Goal: Task Accomplishment & Management: Complete application form

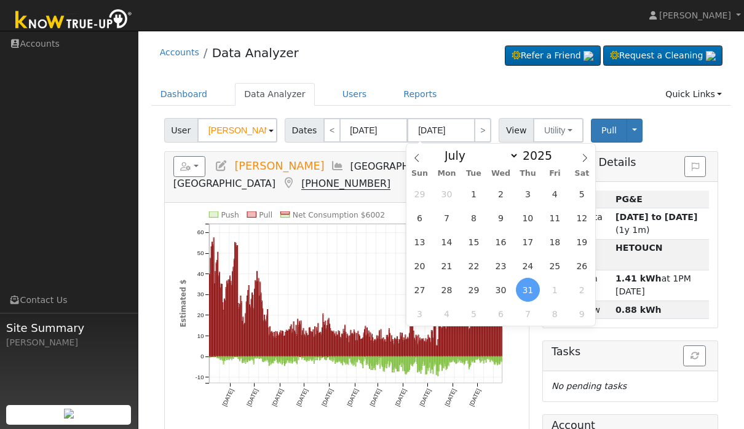
select select "6"
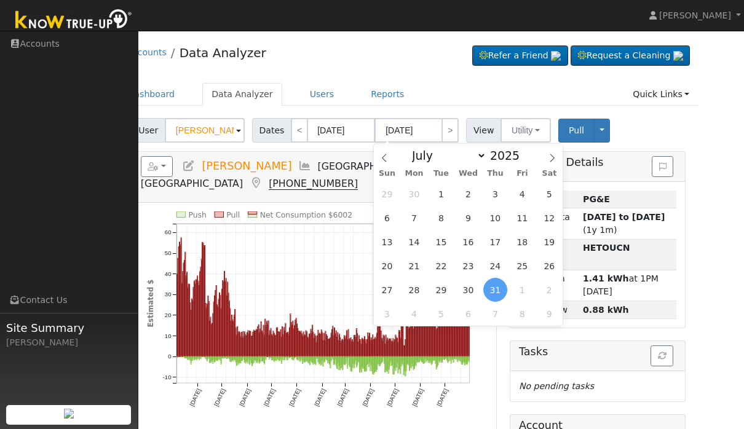
click at [346, 54] on div "Accounts Data Analyzer Refer a Friend Request a Cleaning" at bounding box center [409, 56] width 581 height 38
click at [322, 92] on link "Users" at bounding box center [322, 94] width 43 height 23
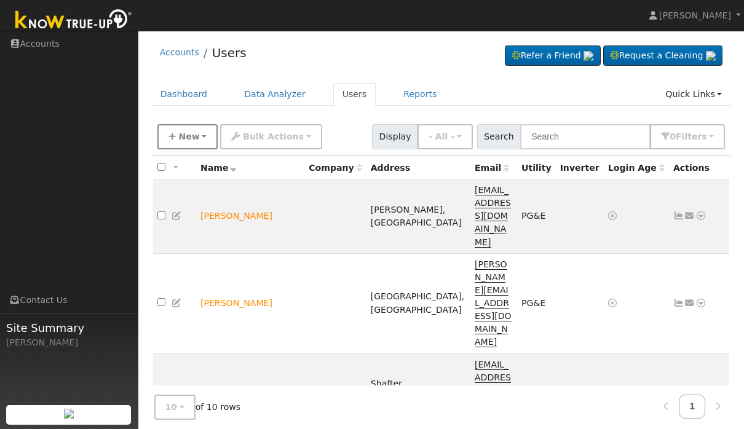
click at [202, 136] on button "New" at bounding box center [187, 136] width 61 height 25
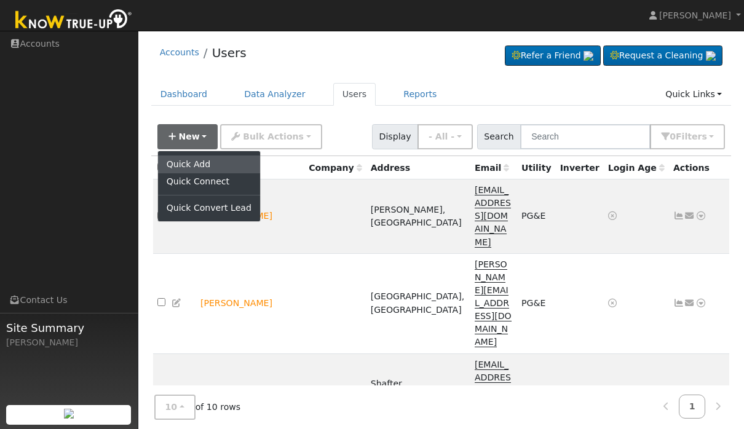
click at [214, 160] on link "Quick Add" at bounding box center [209, 164] width 102 height 17
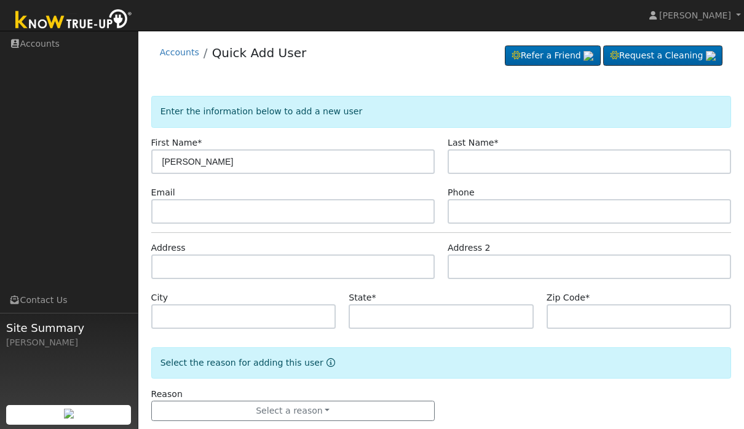
type input "[PERSON_NAME]"
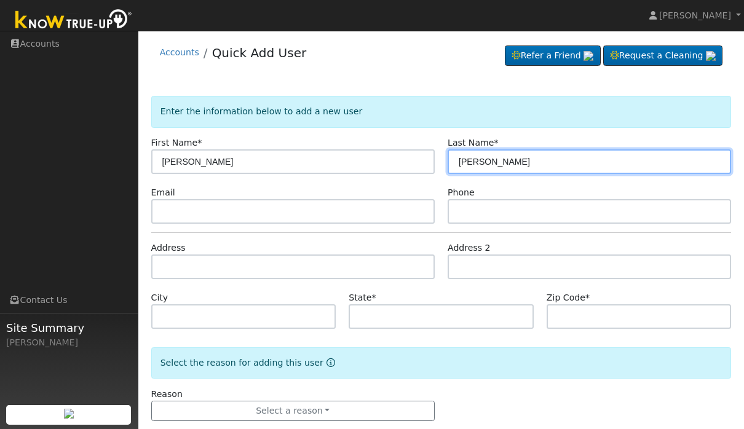
type input "[PERSON_NAME]"
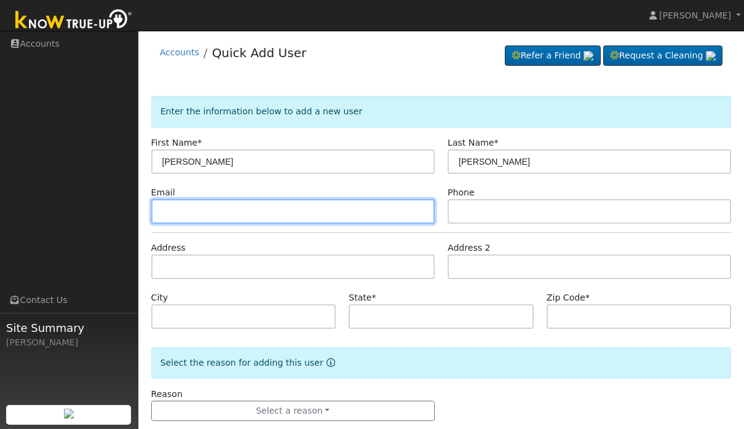
click at [367, 212] on input "text" at bounding box center [293, 211] width 284 height 25
type input "[PERSON_NAME][EMAIL_ADDRESS][DOMAIN_NAME]"
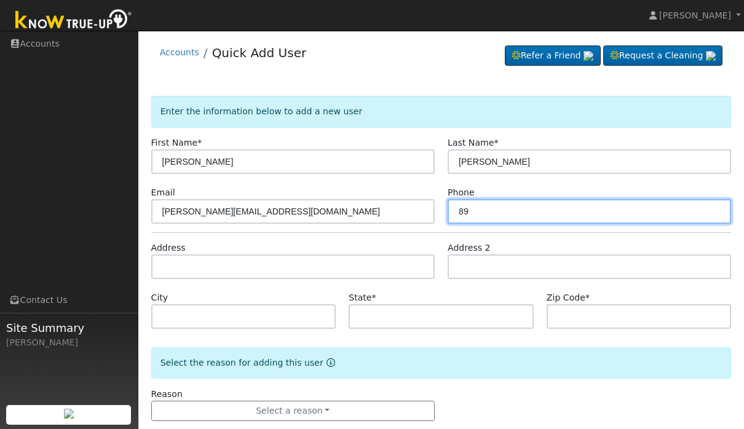
type input "8"
type input "6616627667"
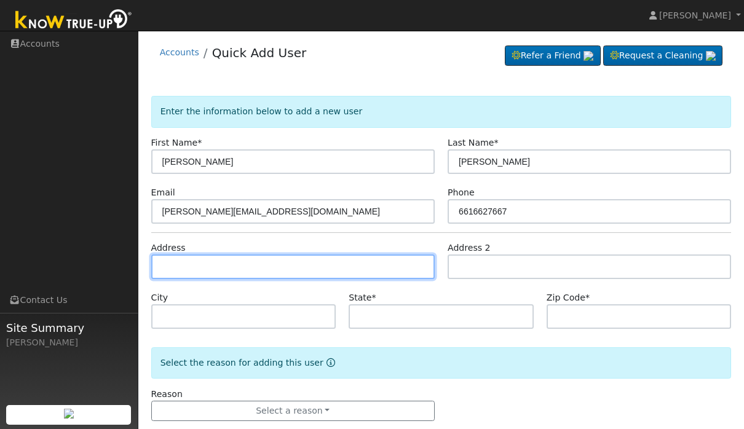
click at [341, 266] on input "text" at bounding box center [293, 267] width 284 height 25
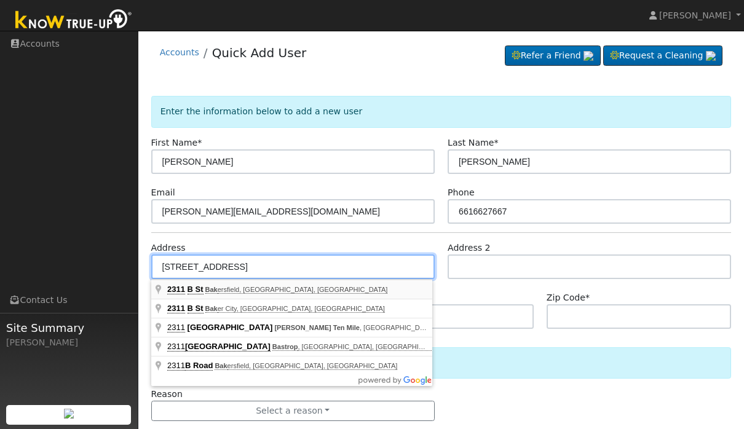
type input "2311 B Street"
type input "Bakersfield"
type input "CA"
type input "93301"
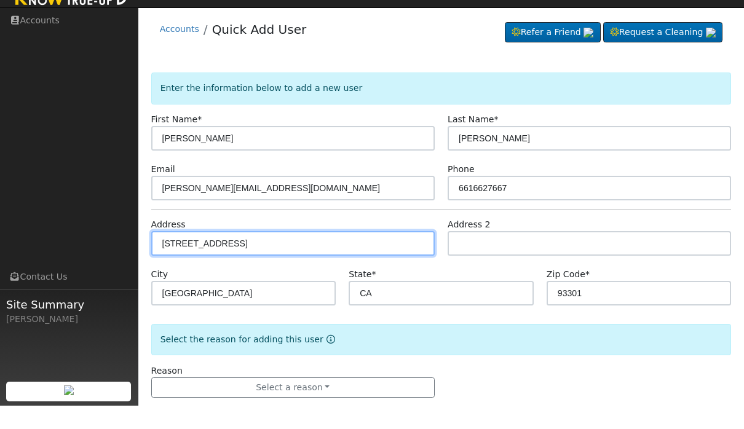
scroll to position [22, 0]
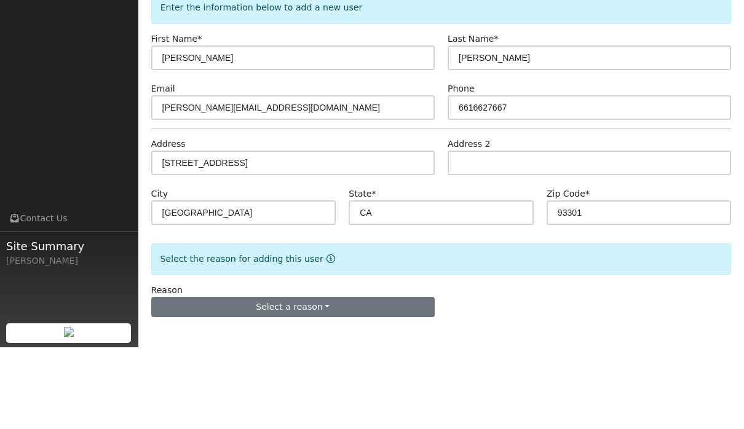
click at [411, 379] on button "Select a reason" at bounding box center [293, 389] width 284 height 21
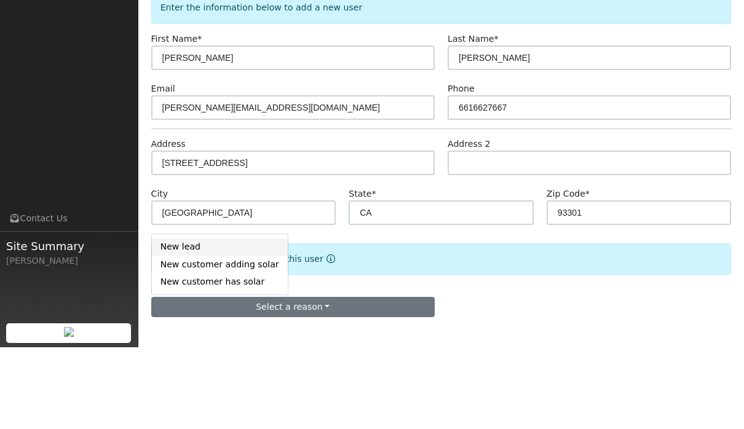
click at [200, 321] on link "New lead" at bounding box center [220, 329] width 136 height 17
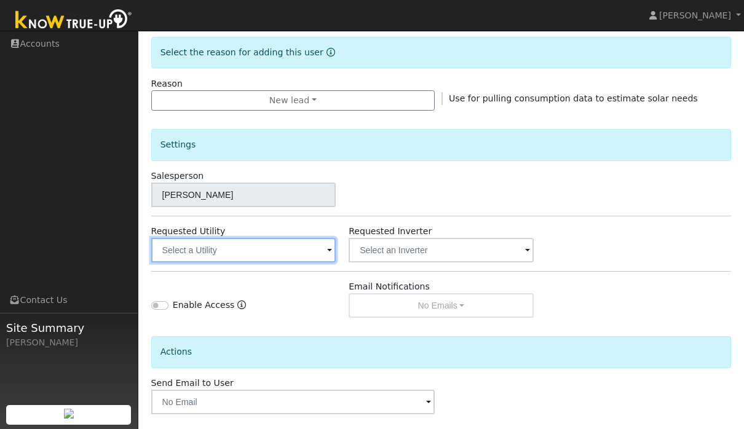
click at [314, 256] on input "text" at bounding box center [243, 250] width 185 height 25
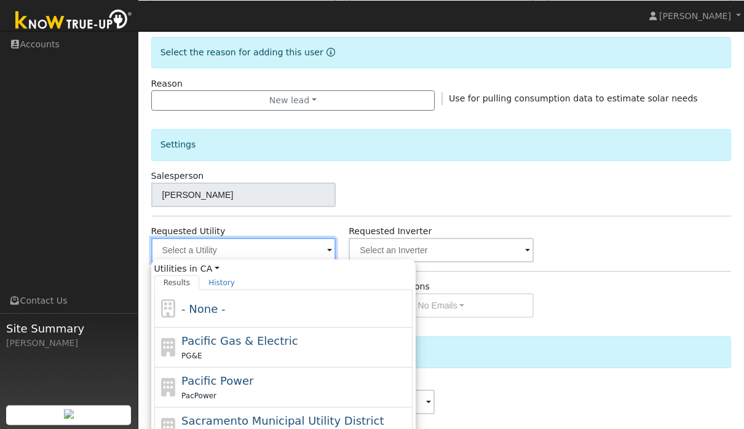
click at [305, 249] on input "text" at bounding box center [243, 250] width 185 height 25
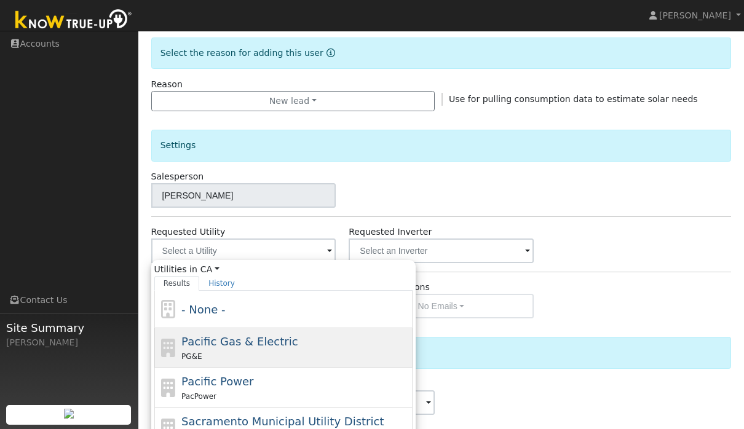
click at [294, 344] on div "Pacific Gas & Electric PG&E" at bounding box center [295, 348] width 228 height 30
type input "Pacific Gas & Electric"
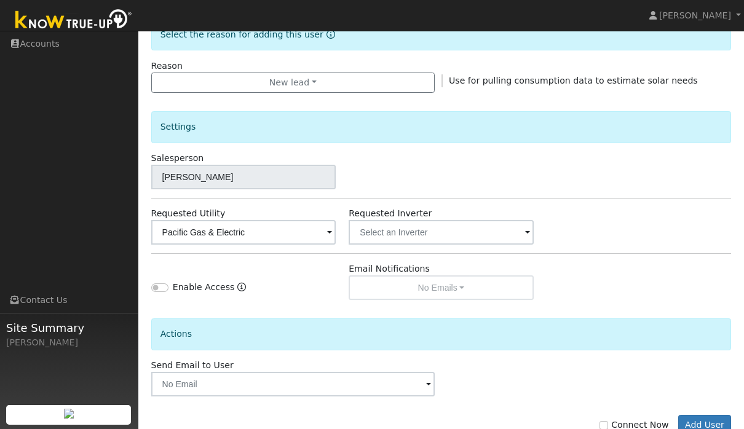
scroll to position [337, 0]
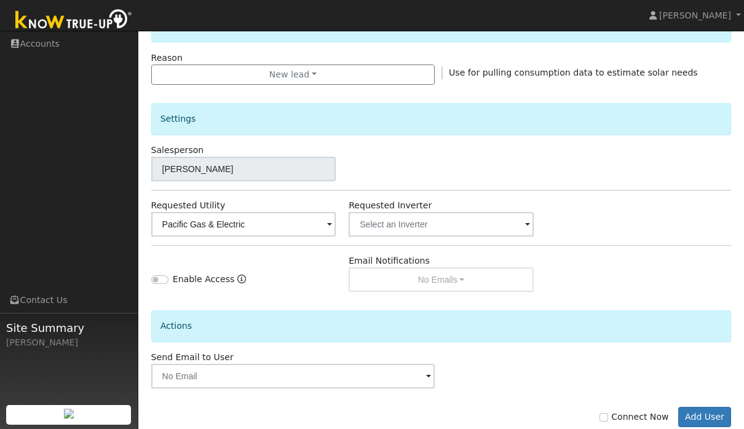
click at [605, 420] on input "Connect Now" at bounding box center [604, 417] width 9 height 9
checkbox input "true"
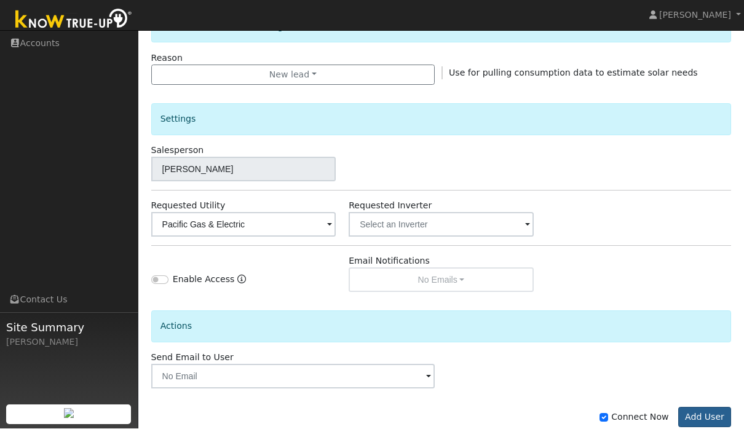
click at [717, 420] on button "Add User" at bounding box center [706, 418] width 54 height 21
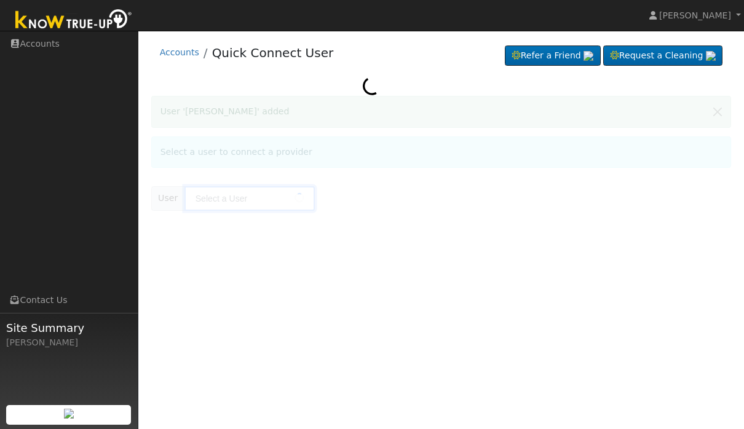
type input "Dylan o’donohue"
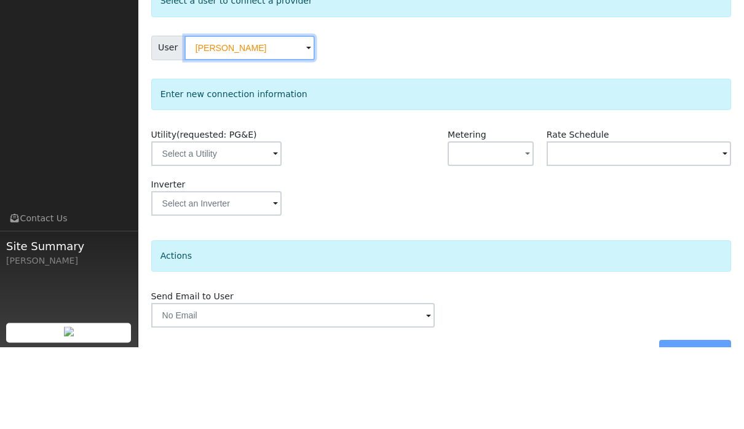
scroll to position [28, 0]
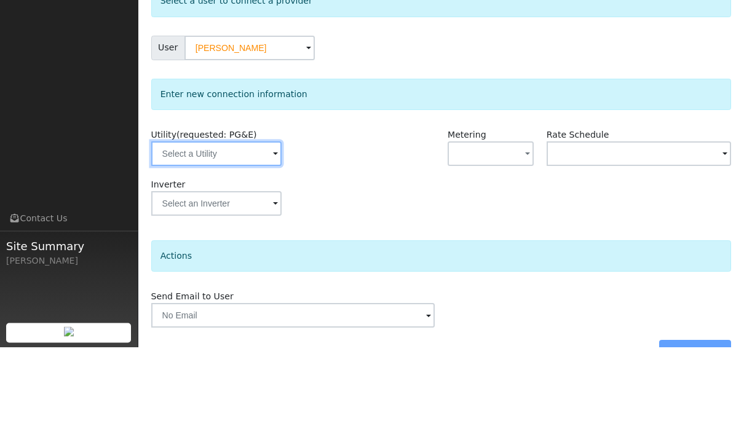
click at [236, 224] on input "text" at bounding box center [216, 236] width 130 height 25
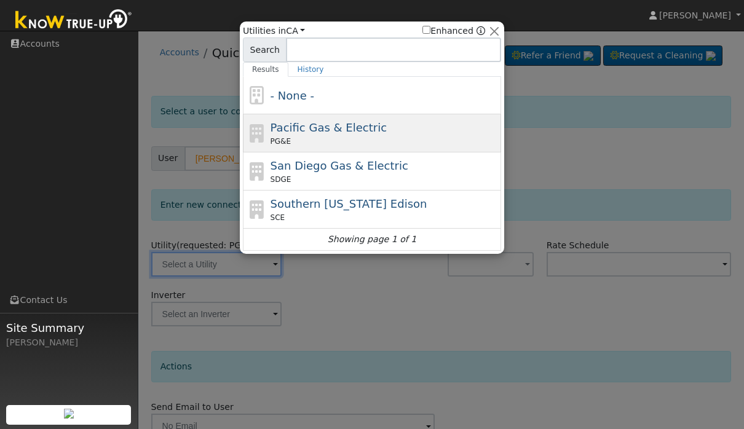
click at [415, 133] on div "Pacific Gas & Electric PG&E" at bounding box center [385, 133] width 228 height 28
type input "PG&E"
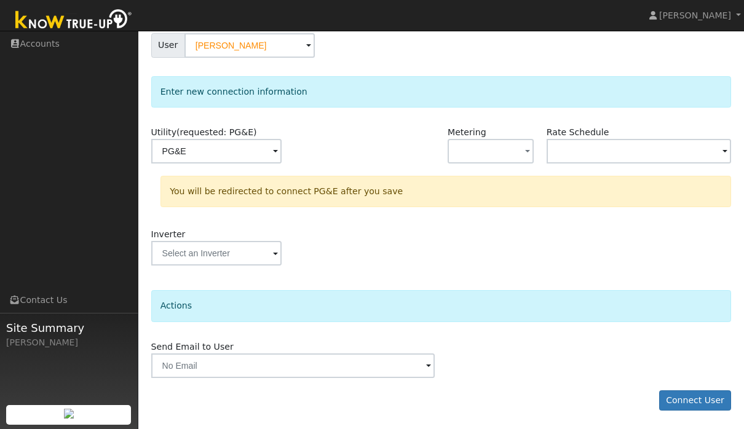
scroll to position [113, 0]
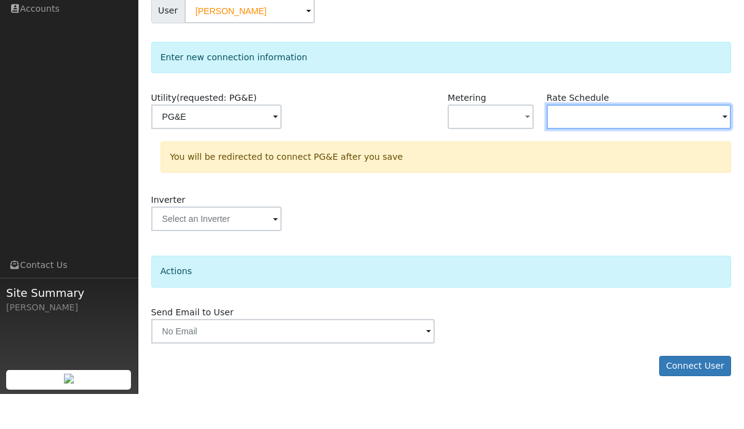
click at [282, 140] on input "text" at bounding box center [216, 152] width 130 height 25
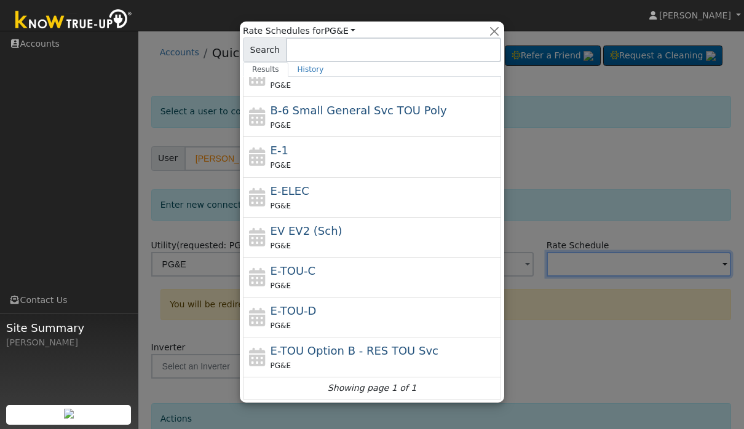
scroll to position [97, 0]
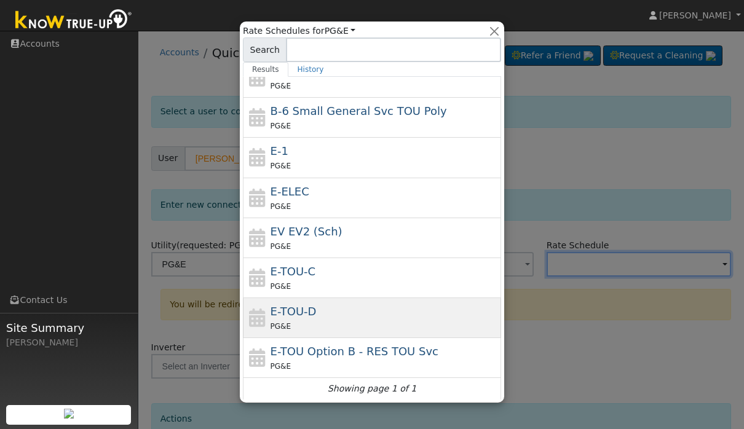
click at [422, 313] on div "E-TOU-D PG&E" at bounding box center [385, 318] width 228 height 30
type input "E-TOU-D"
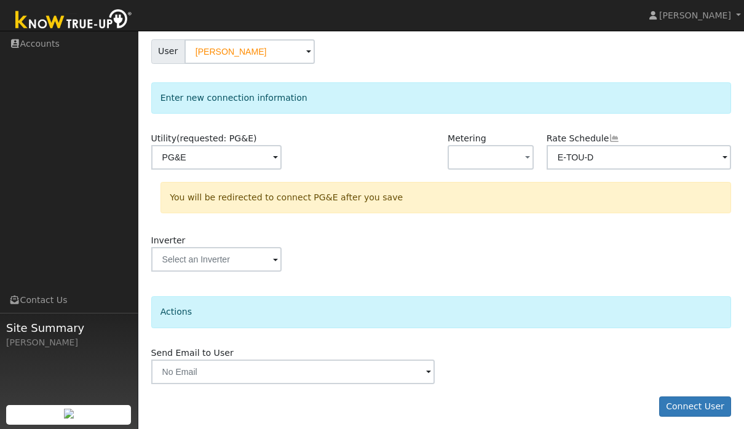
scroll to position [113, 0]
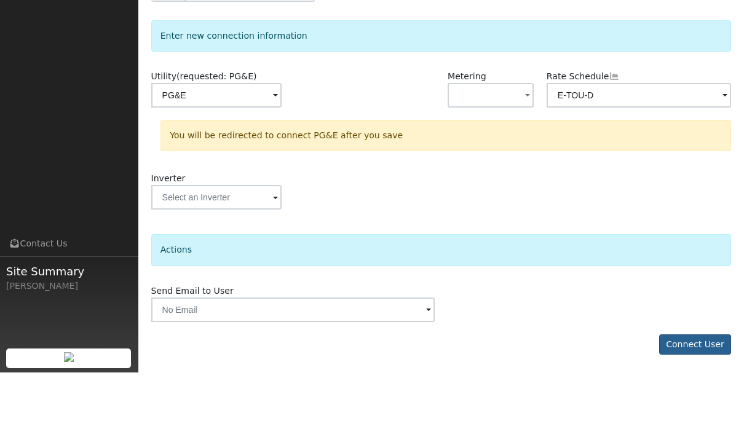
click at [720, 391] on button "Connect User" at bounding box center [695, 401] width 73 height 21
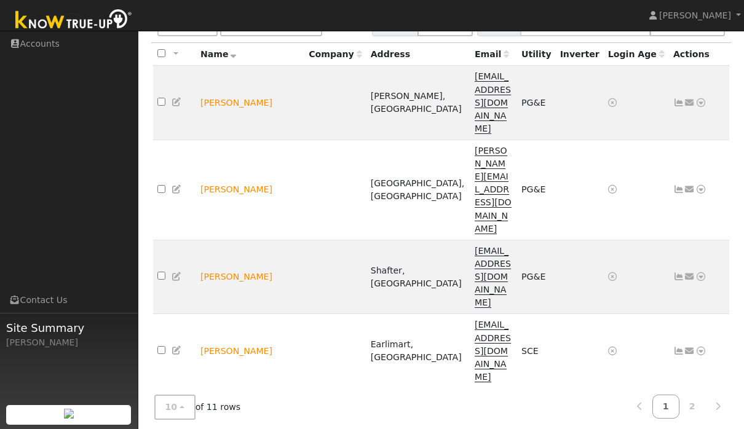
scroll to position [152, 0]
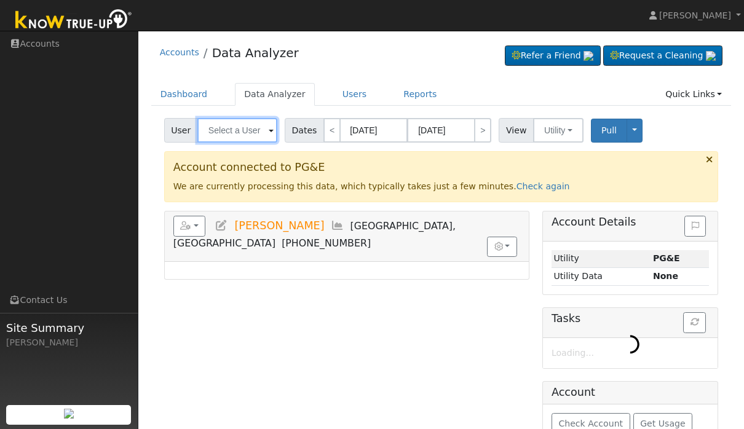
type input "[PERSON_NAME]"
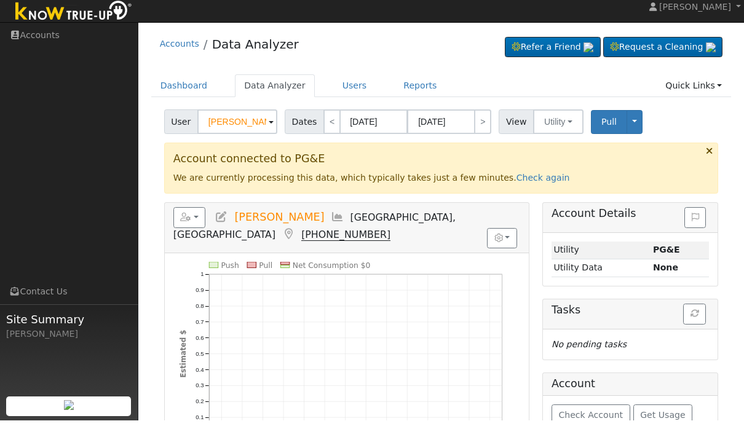
click at [716, 151] on div "Account connected to PG&E We are currently processing this data, which typicall…" at bounding box center [441, 176] width 555 height 50
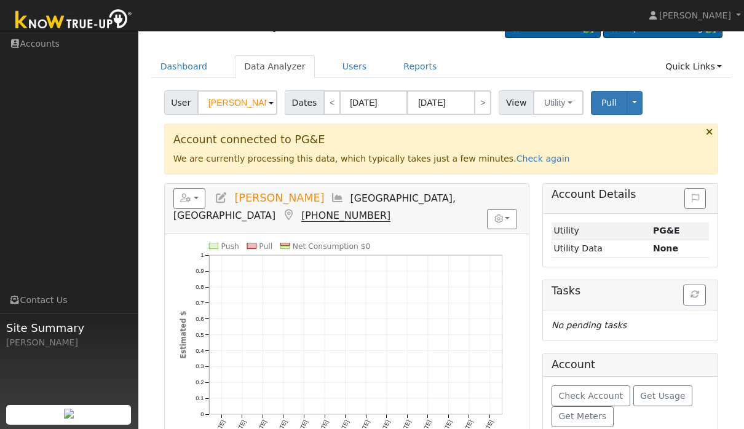
scroll to position [46, 0]
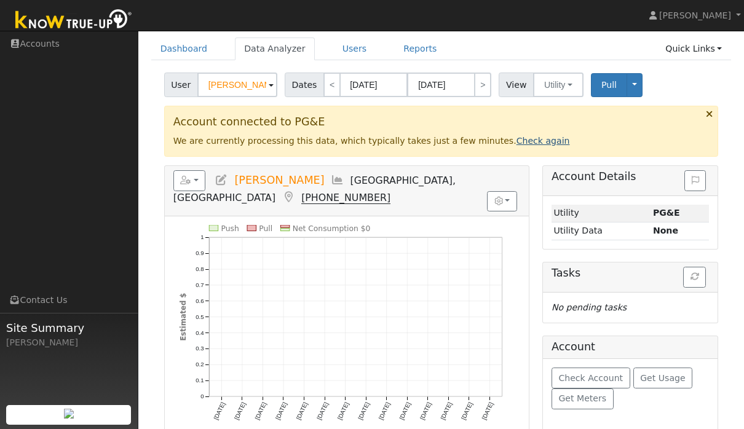
click at [541, 144] on link "Check again" at bounding box center [544, 141] width 54 height 10
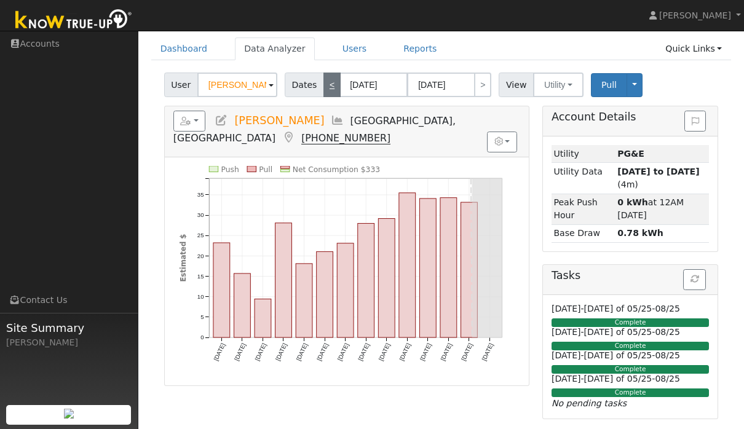
click at [336, 82] on link "<" at bounding box center [332, 85] width 17 height 25
type input "07/17/2025"
type input "07/30/2025"
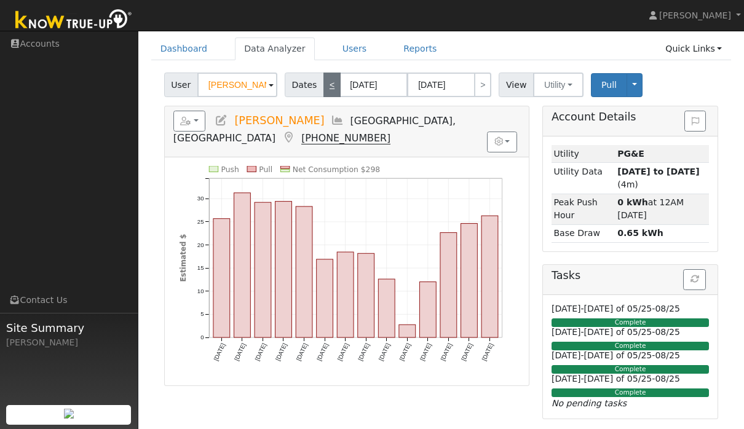
click at [339, 78] on link "<" at bounding box center [332, 85] width 17 height 25
type input "07/03/2025"
type input "07/16/2025"
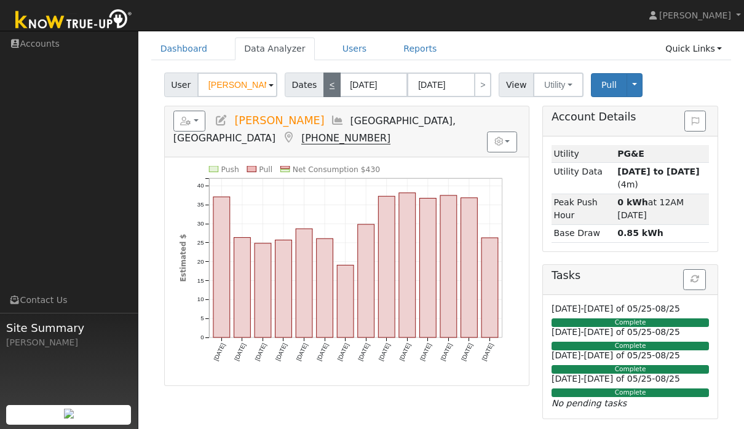
click at [340, 86] on link "<" at bounding box center [332, 85] width 17 height 25
type input "06/19/2025"
type input "07/02/2025"
select select "5"
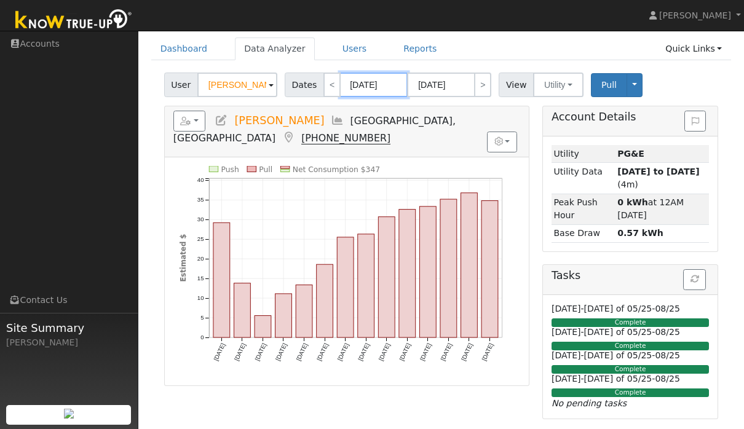
click at [343, 87] on body "Alexiz Encizo Alexiz Encizo Profile Help Center Terms Of Service See What's New…" at bounding box center [372, 259] width 744 height 549
click at [332, 81] on link "<" at bounding box center [332, 85] width 17 height 25
type input "06/05/2025"
type input "06/18/2025"
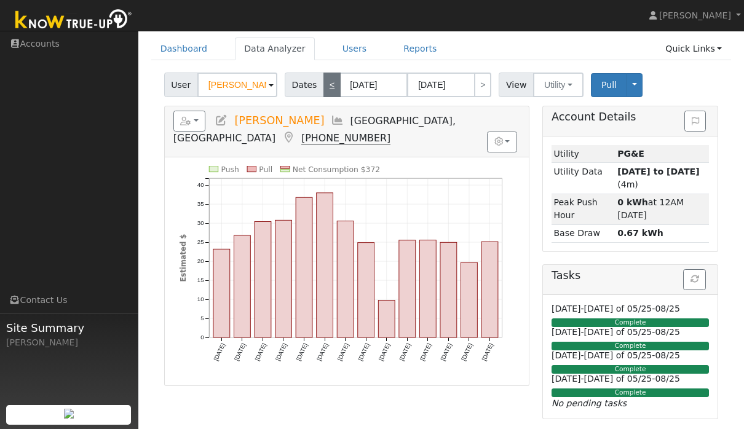
click at [332, 79] on link "<" at bounding box center [332, 85] width 17 height 25
type input "05/22/2025"
type input "06/04/2025"
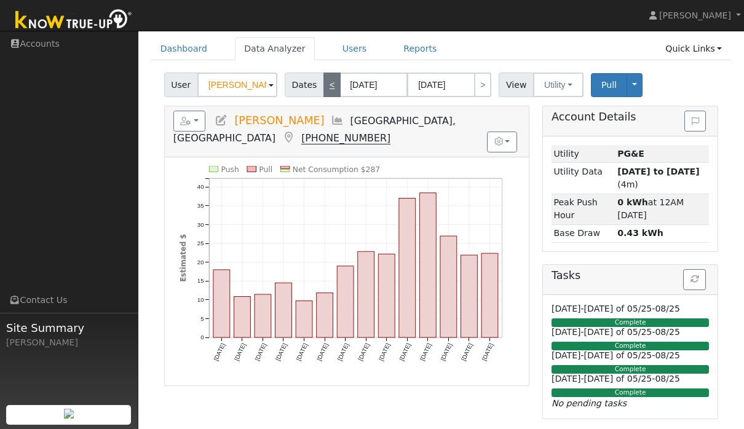
click at [337, 92] on link "<" at bounding box center [332, 85] width 17 height 25
type input "05/08/2025"
type input "05/21/2025"
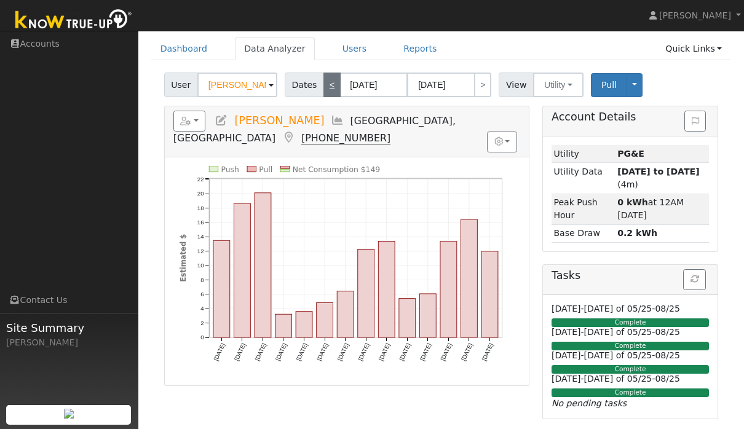
click at [329, 81] on link "<" at bounding box center [332, 85] width 17 height 25
type input "04/24/2025"
type input "05/07/2025"
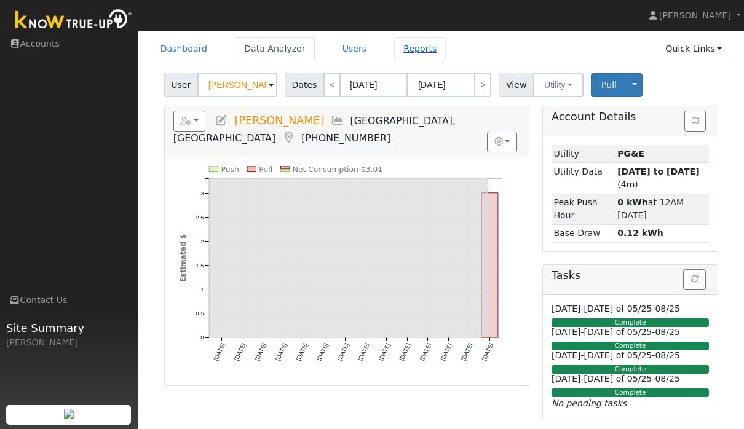
click at [436, 54] on link "Reports" at bounding box center [420, 49] width 52 height 23
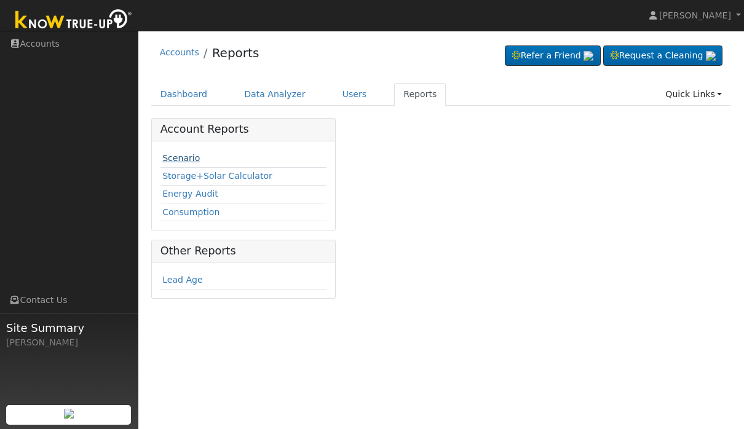
click at [182, 158] on link "Scenario" at bounding box center [181, 158] width 38 height 10
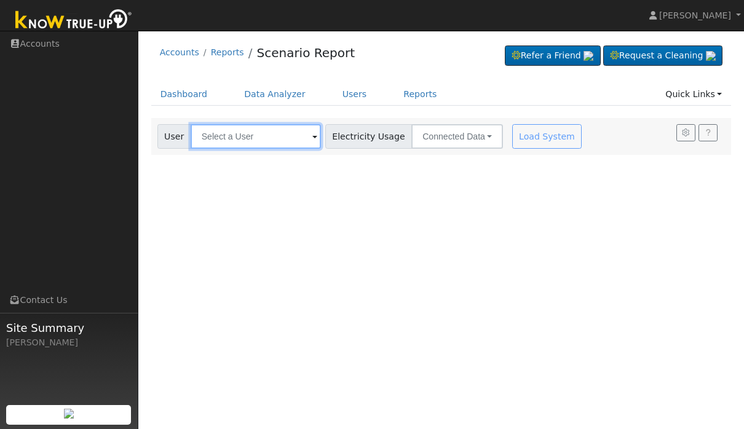
click at [252, 132] on input "text" at bounding box center [256, 136] width 130 height 25
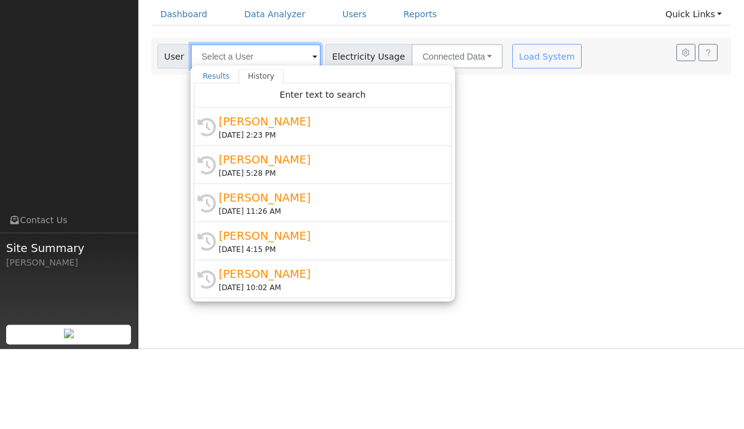
type input "O"
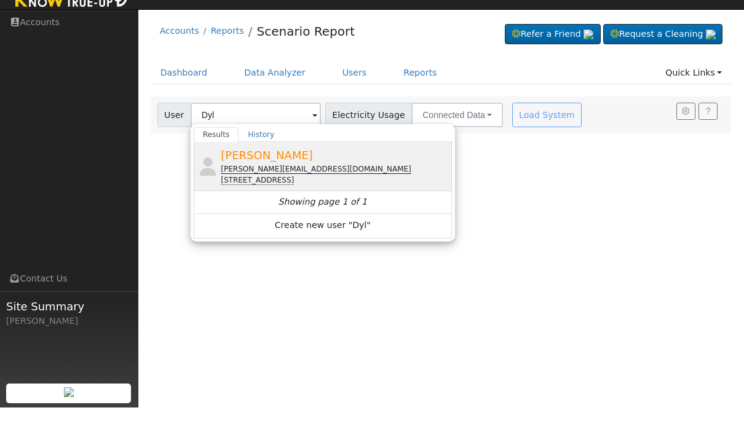
click at [328, 169] on div "Dylan o’donohue dylan@gmail.com 2311 B Street, Bakersfield, CA 93301" at bounding box center [335, 188] width 228 height 39
type input "Dylan o’donohue"
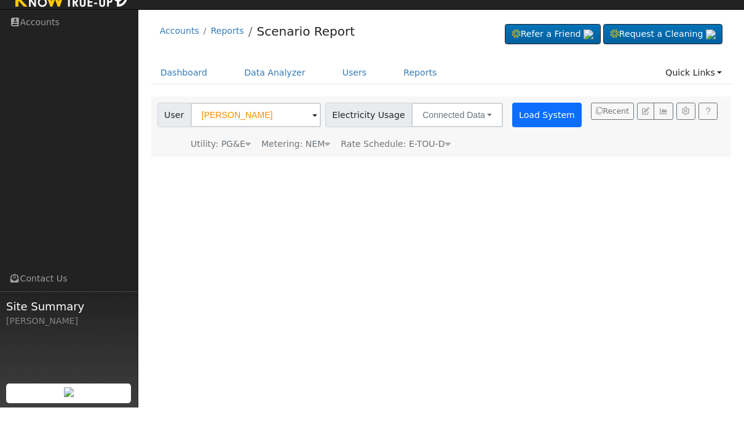
click at [512, 126] on button "Load System" at bounding box center [547, 136] width 70 height 25
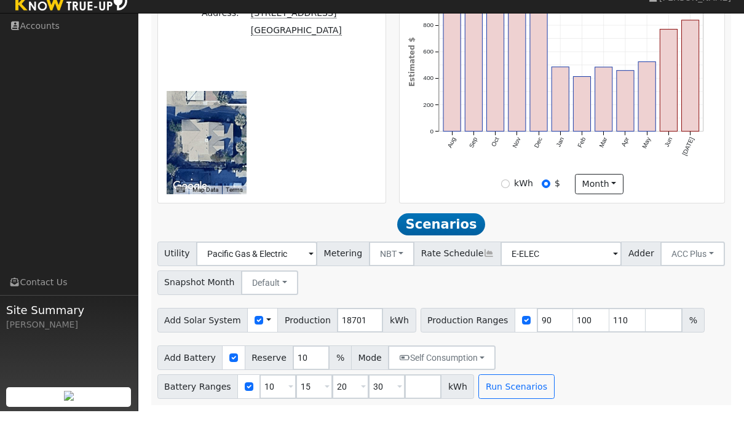
scroll to position [460, 0]
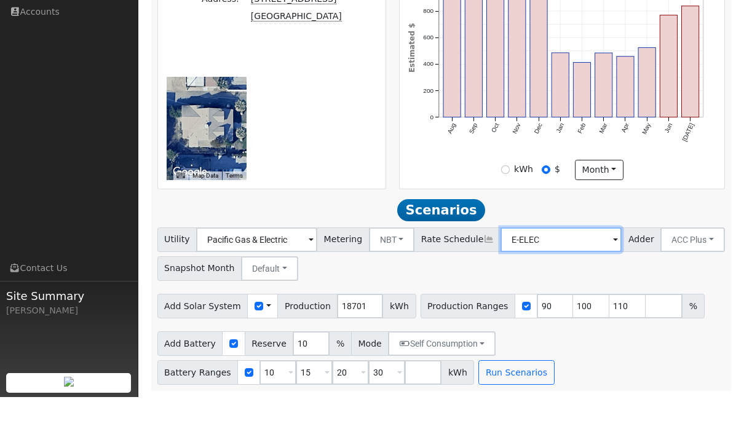
click at [317, 260] on input "E-ELEC" at bounding box center [256, 272] width 121 height 25
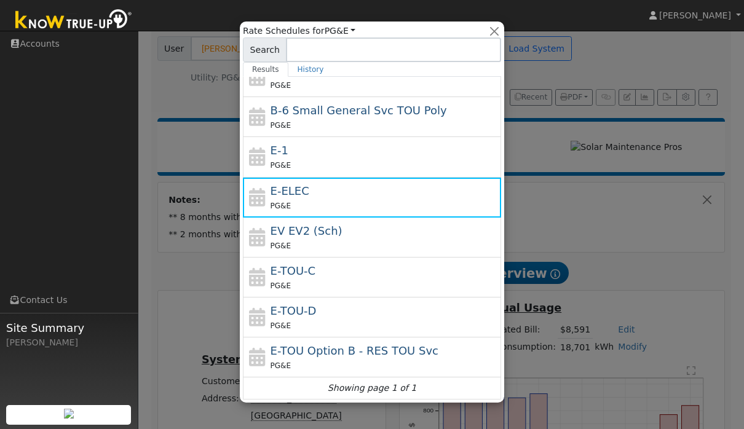
scroll to position [134, 0]
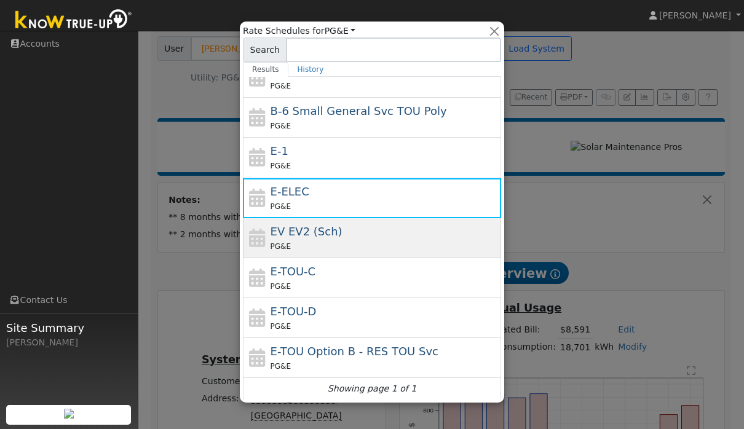
click at [436, 241] on div "PG&E" at bounding box center [385, 246] width 228 height 13
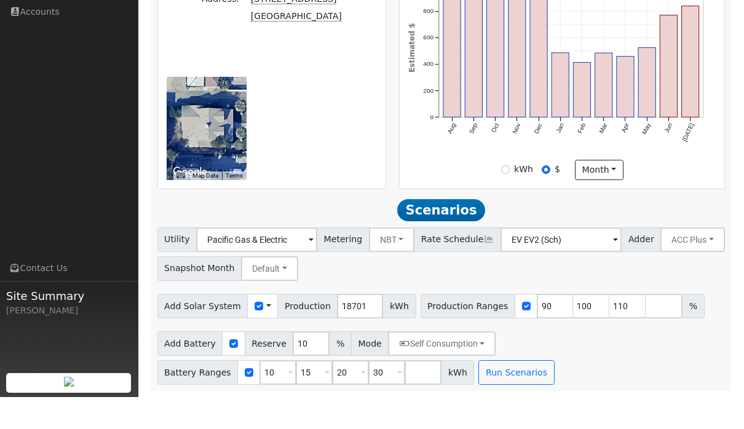
scroll to position [311, 0]
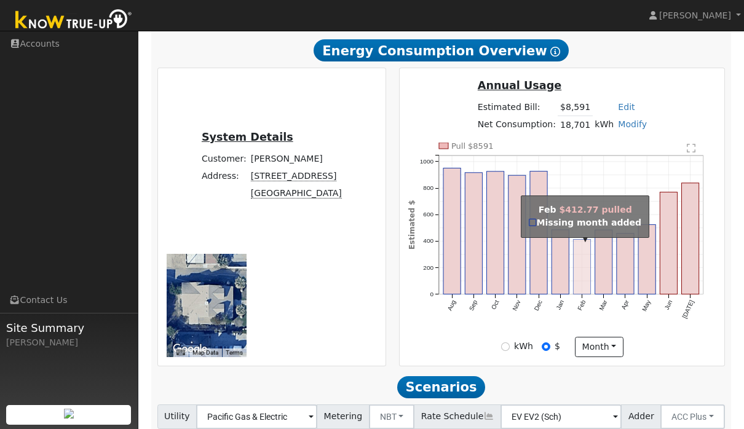
click at [581, 249] on rect "onclick=""" at bounding box center [582, 266] width 17 height 55
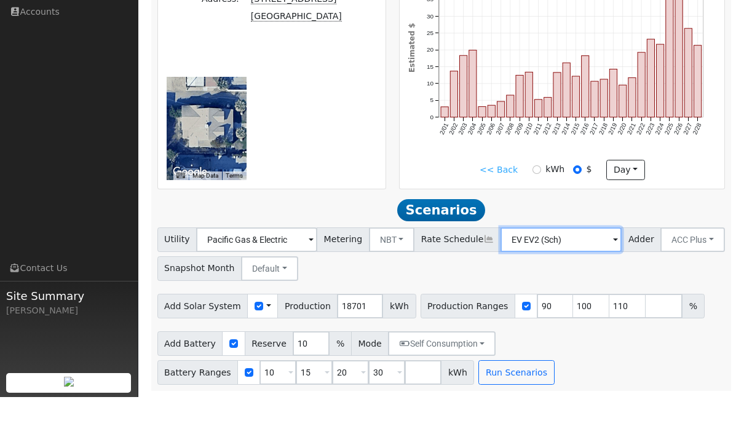
click at [317, 260] on input "EV EV2 (Sch)" at bounding box center [256, 272] width 121 height 25
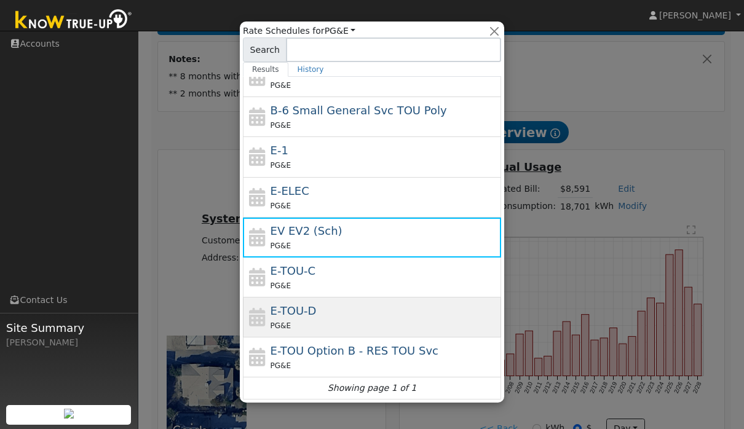
scroll to position [134, 0]
click at [373, 320] on div "PG&E" at bounding box center [385, 326] width 228 height 13
type input "E-TOU-D"
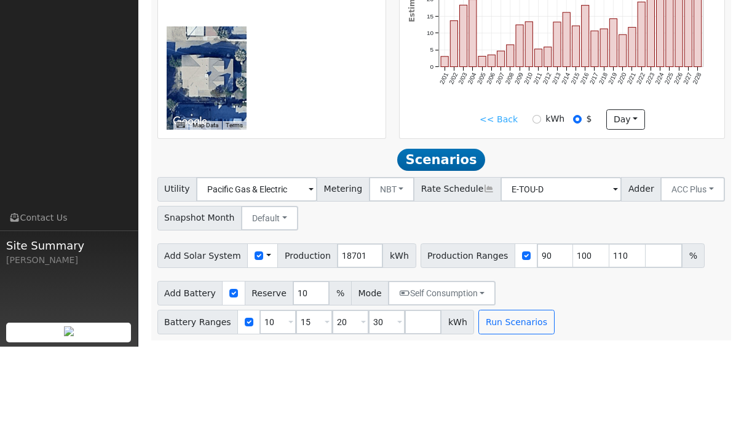
scroll to position [361, 0]
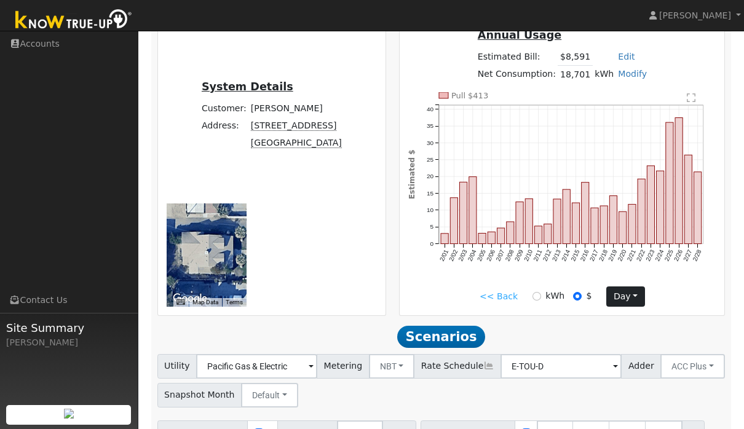
click at [629, 301] on button "day" at bounding box center [626, 297] width 38 height 21
click at [643, 359] on link "Month" at bounding box center [650, 356] width 86 height 17
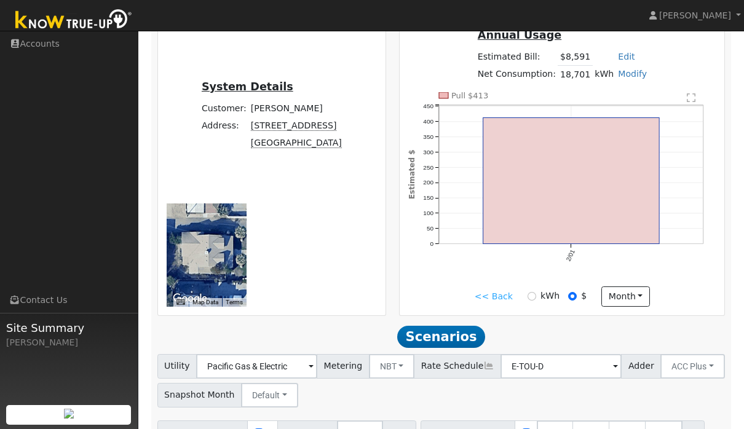
scroll to position [279, 0]
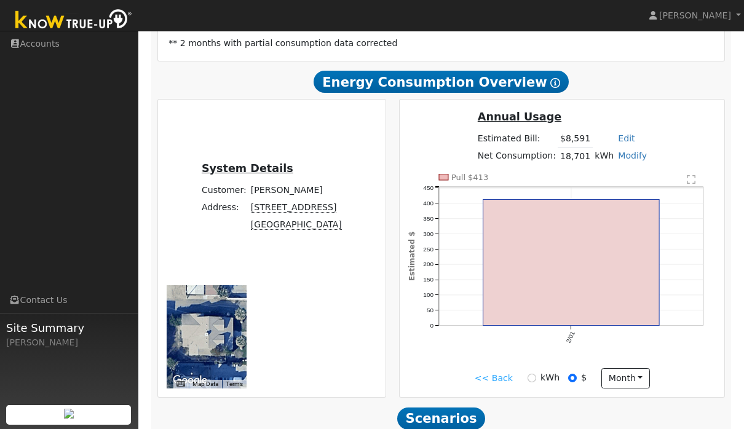
click at [695, 185] on text "" at bounding box center [691, 180] width 9 height 10
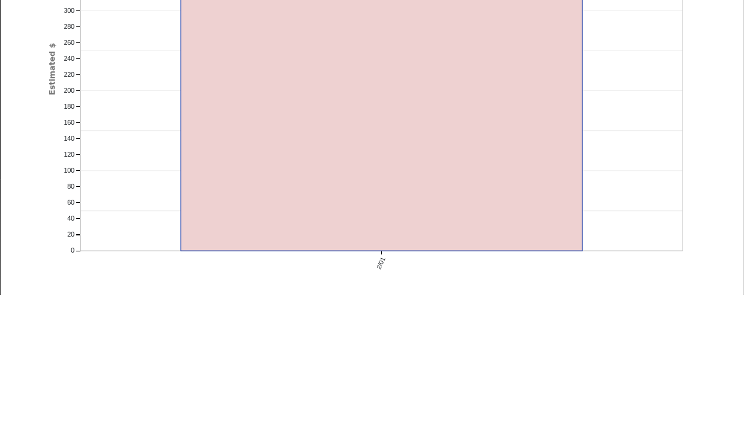
scroll to position [0, 0]
click at [703, 15] on div "Pull $413 2/01 0 20 40 60 80 100 120 140 160 180 200 220 240 260 280 300 320 34…" at bounding box center [371, 223] width 661 height 429
click at [696, 11] on icon "Pull $413 2/01 0 20 40 60 80 100 120 140 160 180 200 220 240 260 280 300 320 34…" at bounding box center [372, 219] width 648 height 421
click at [696, 15] on icon "Pull $413 2/01 0 20 40 60 80 100 120 140 160 180 200 220 240 260 280 300 320 34…" at bounding box center [372, 219] width 648 height 421
click at [696, 25] on icon "Pull $413 2/01 0 20 40 60 80 100 120 140 160 180 200 220 240 260 280 300 320 34…" at bounding box center [372, 219] width 648 height 421
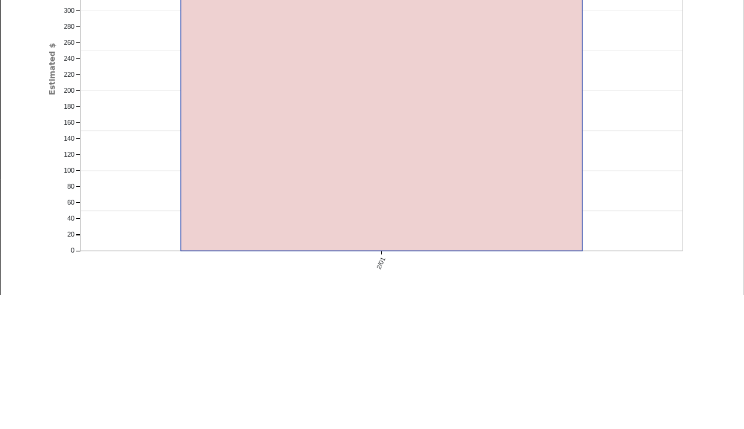
click at [703, 15] on div "Pull $413 2/01 0 20 40 60 80 100 120 140 160 180 200 220 240 260 280 300 320 34…" at bounding box center [371, 223] width 661 height 429
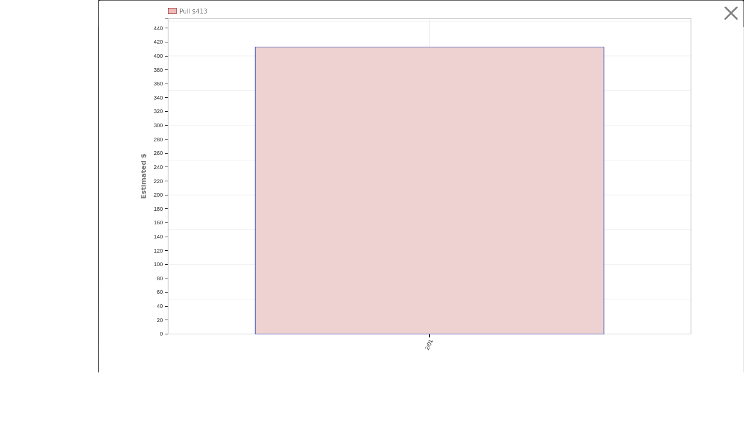
scroll to position [252, 0]
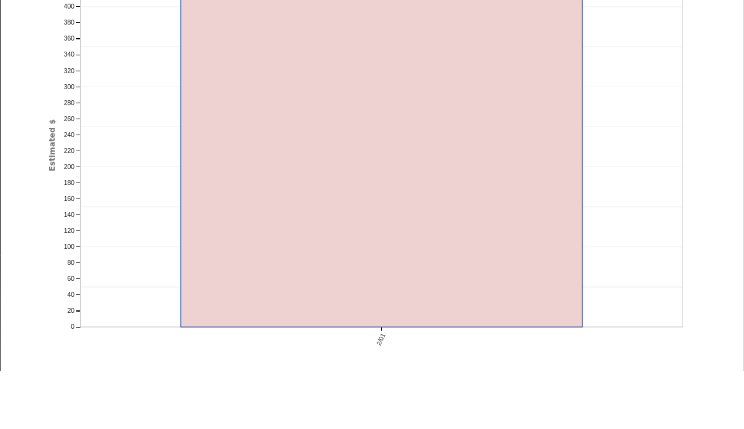
click at [696, 23] on icon "Pull $413 2/01 0 20 40 60 80 100 120 140 160 180 200 220 240 260 280 300 320 34…" at bounding box center [372, 219] width 648 height 421
click at [696, 17] on icon "Pull $413 2/01 0 20 40 60 80 100 120 140 160 180 200 220 240 260 280 300 320 34…" at bounding box center [372, 219] width 648 height 421
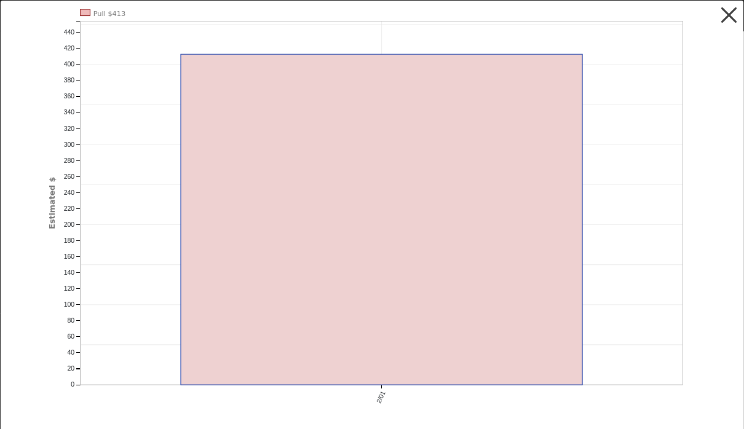
click at [724, 21] on button "button" at bounding box center [729, 15] width 23 height 23
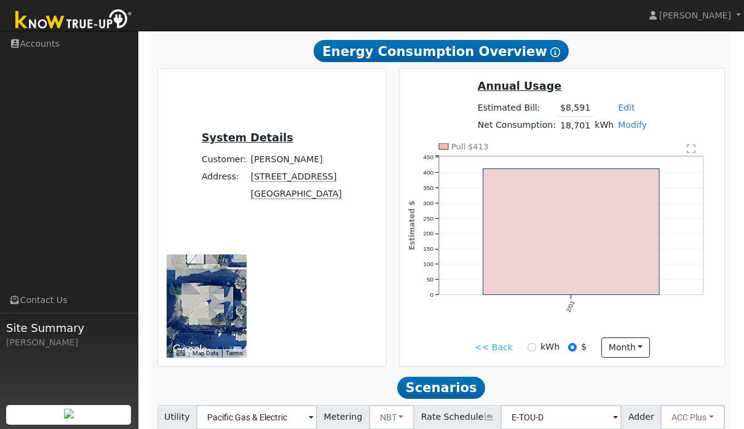
click at [253, 255] on div "To navigate the map with touch gestures double-tap and hold your finger on the …" at bounding box center [206, 306] width 93 height 103
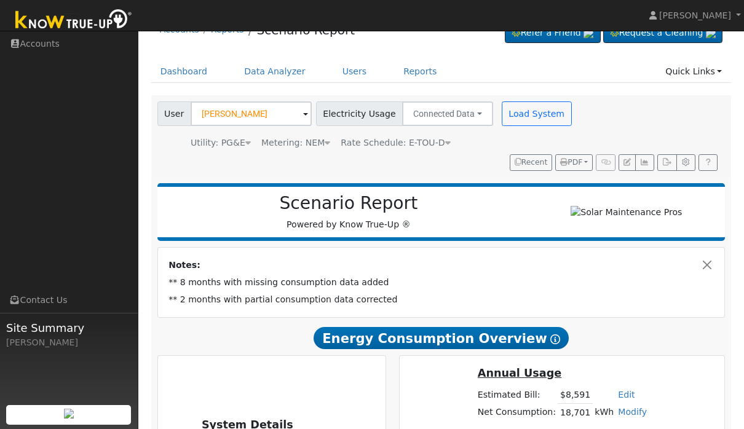
scroll to position [0, 0]
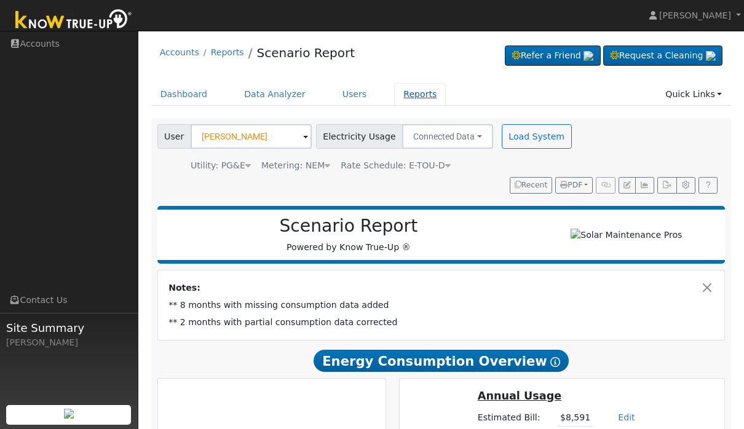
click at [424, 89] on link "Reports" at bounding box center [420, 94] width 52 height 23
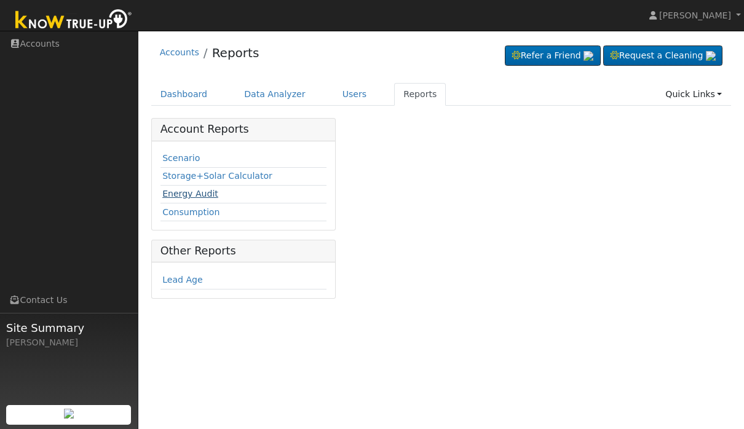
click at [201, 194] on link "Energy Audit" at bounding box center [190, 194] width 56 height 10
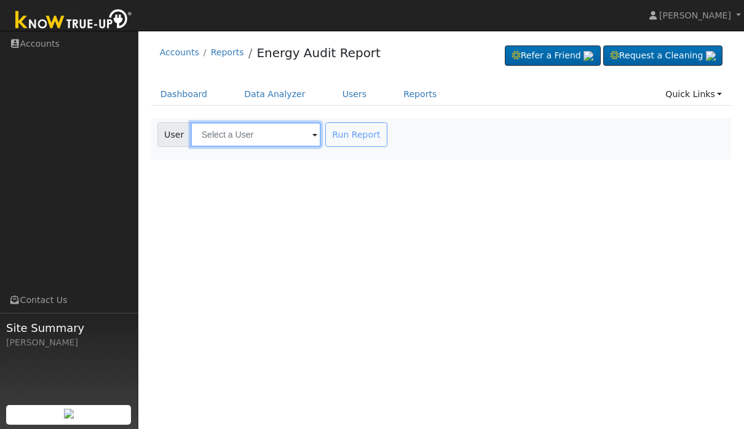
click at [275, 139] on input "text" at bounding box center [256, 134] width 130 height 25
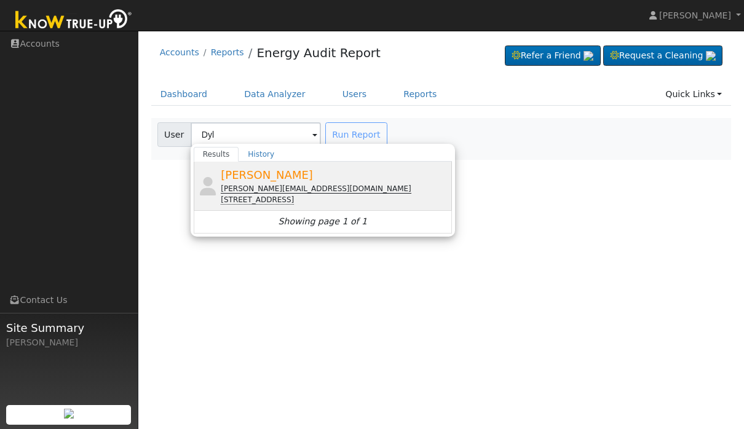
click at [353, 177] on div "[PERSON_NAME] [PERSON_NAME][EMAIL_ADDRESS][DOMAIN_NAME] [STREET_ADDRESS]" at bounding box center [335, 186] width 228 height 39
type input "[PERSON_NAME]"
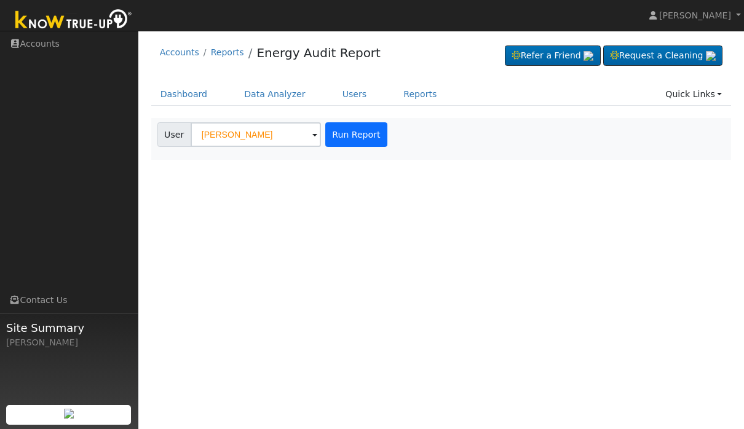
click at [341, 141] on button "Run Report" at bounding box center [356, 134] width 62 height 25
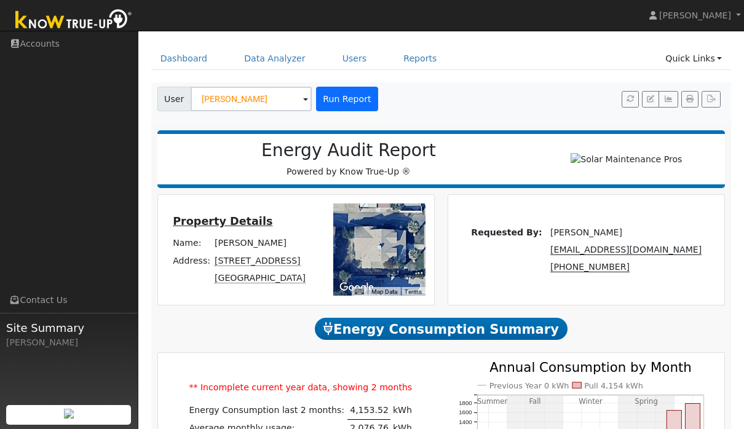
scroll to position [35, 0]
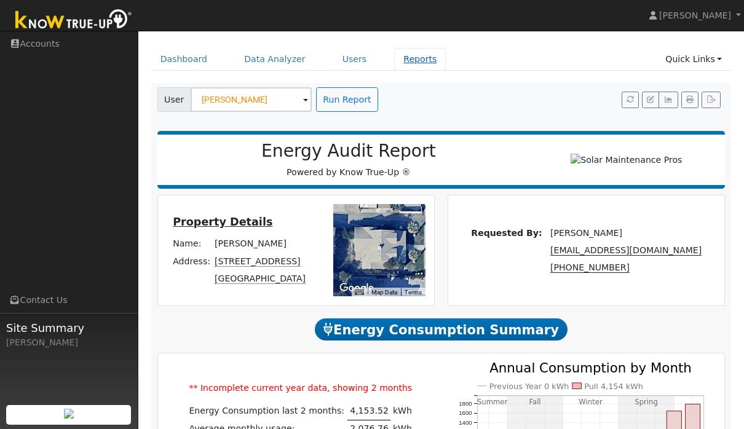
click at [428, 63] on link "Reports" at bounding box center [420, 59] width 52 height 23
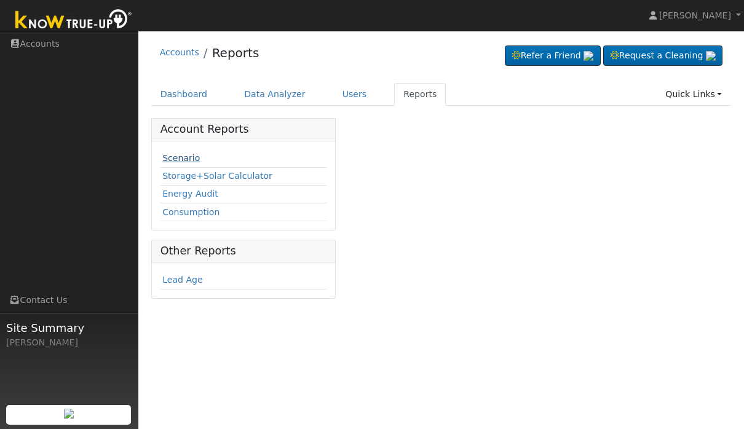
click at [189, 153] on link "Scenario" at bounding box center [181, 158] width 38 height 10
